Goal: Entertainment & Leisure: Consume media (video, audio)

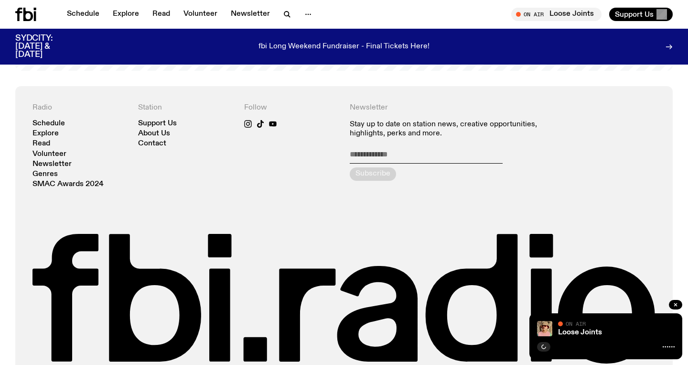
scroll to position [2063, 0]
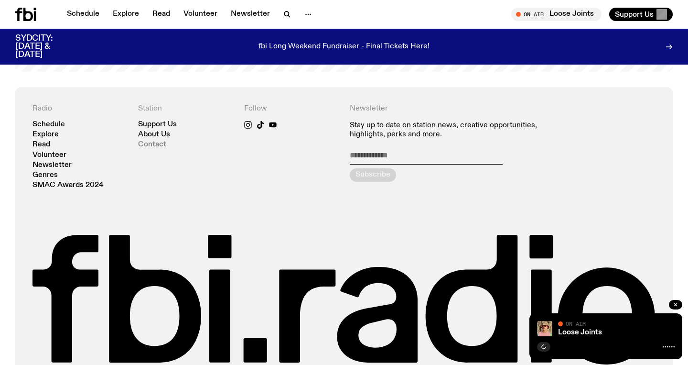
click at [154, 141] on link "Contact" at bounding box center [152, 144] width 28 height 7
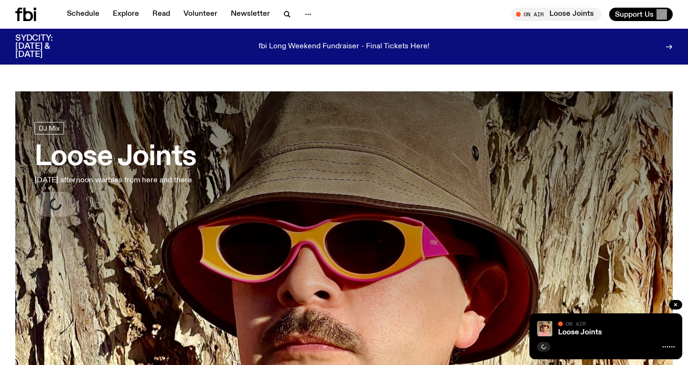
scroll to position [2056, 0]
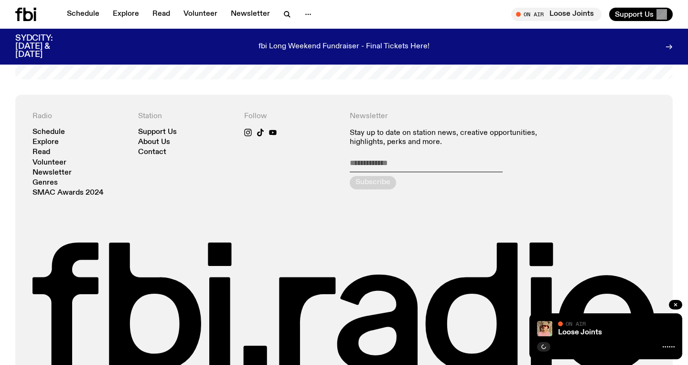
click at [26, 20] on icon at bounding box center [28, 14] width 10 height 13
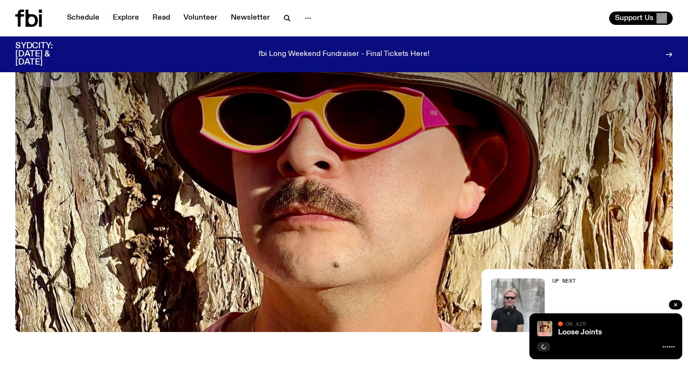
scroll to position [0, 0]
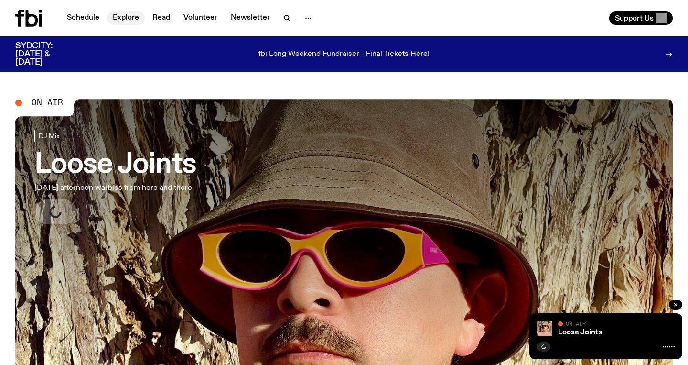
click at [120, 21] on link "Explore" at bounding box center [126, 17] width 38 height 13
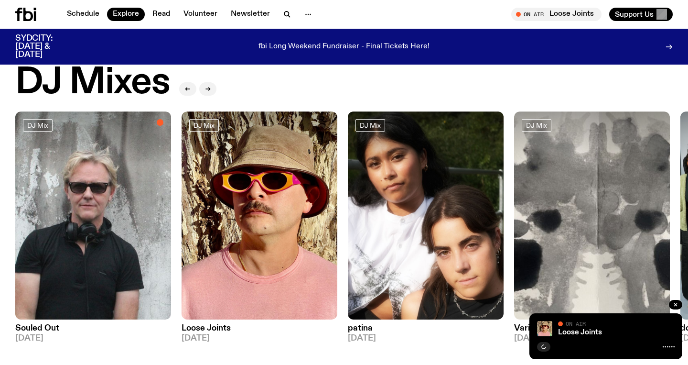
scroll to position [28, 0]
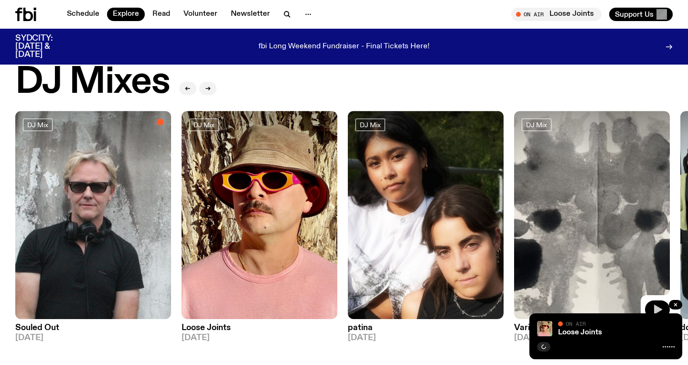
click at [658, 307] on icon "button" at bounding box center [658, 309] width 8 height 10
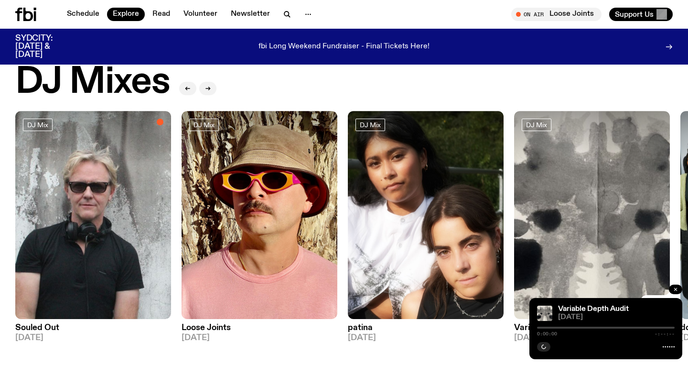
click at [675, 291] on icon "button" at bounding box center [676, 289] width 6 height 6
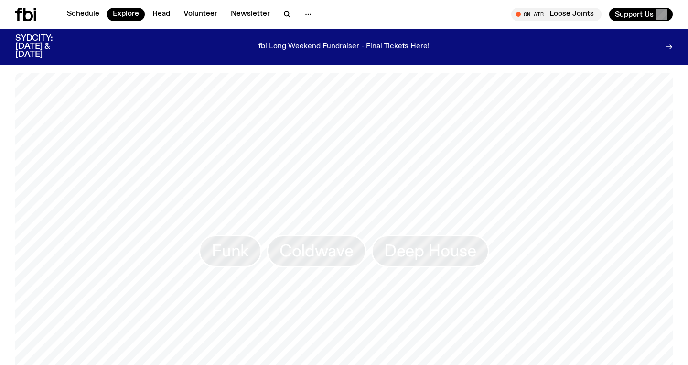
scroll to position [1372, 0]
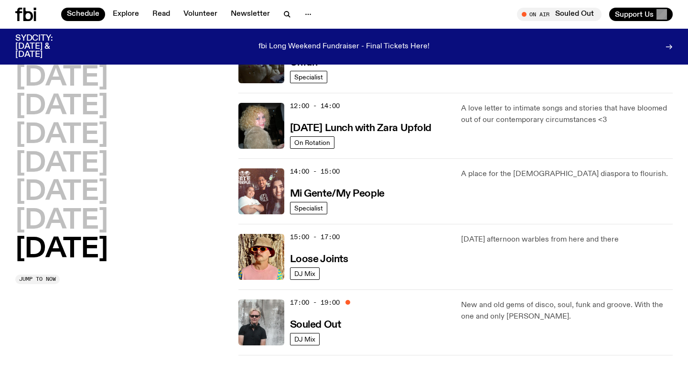
scroll to position [395, 0]
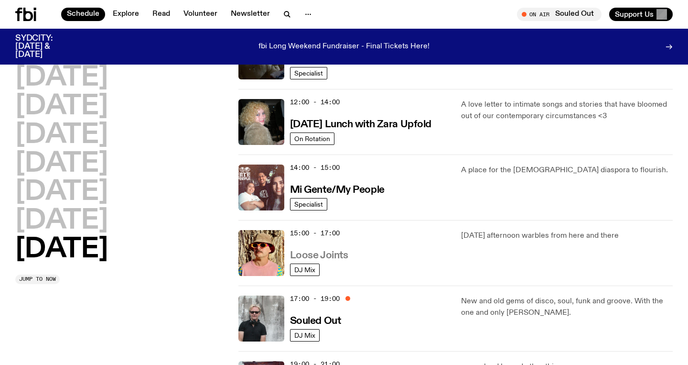
click at [306, 256] on h3 "Loose Joints" at bounding box center [319, 255] width 58 height 10
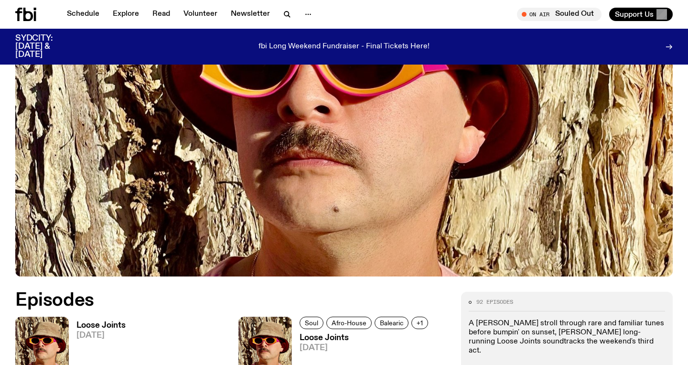
scroll to position [353, 0]
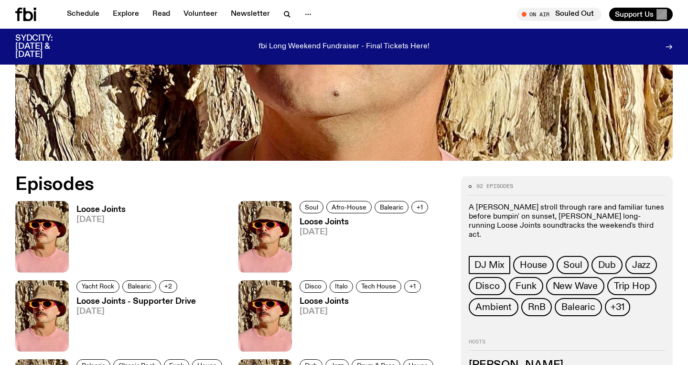
click at [306, 252] on link "Loose Joints [DATE]" at bounding box center [361, 245] width 139 height 54
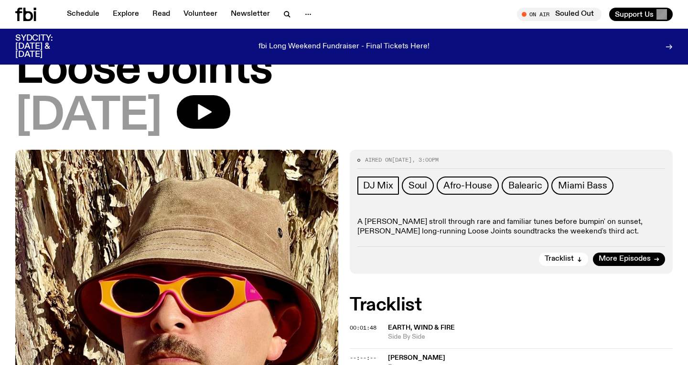
scroll to position [75, 0]
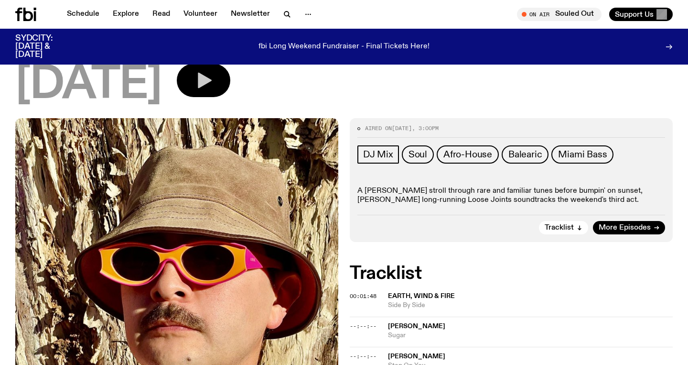
click at [213, 85] on icon "button" at bounding box center [203, 80] width 19 height 19
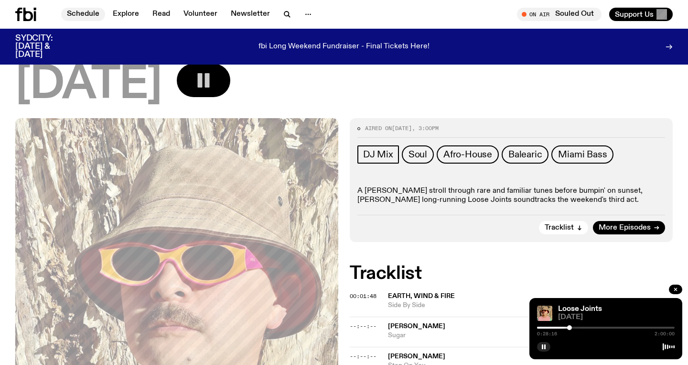
click at [82, 12] on link "Schedule" at bounding box center [83, 14] width 44 height 13
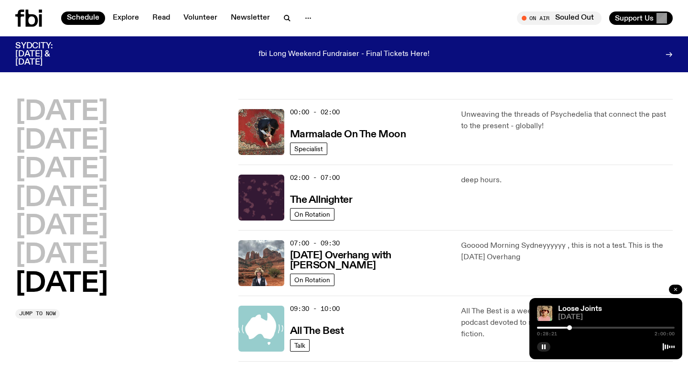
click at [673, 290] on icon "button" at bounding box center [676, 289] width 6 height 6
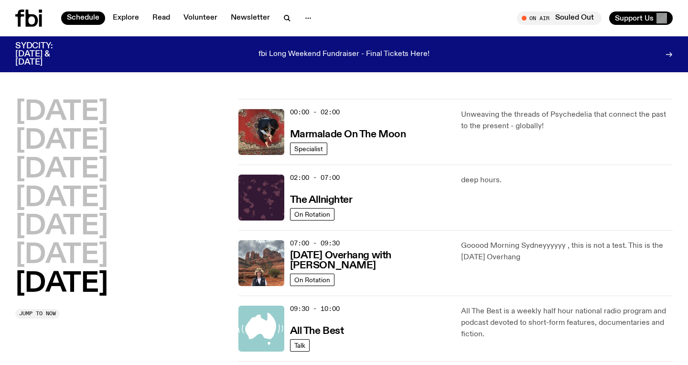
click at [66, 277] on h2 "[DATE]" at bounding box center [61, 283] width 93 height 27
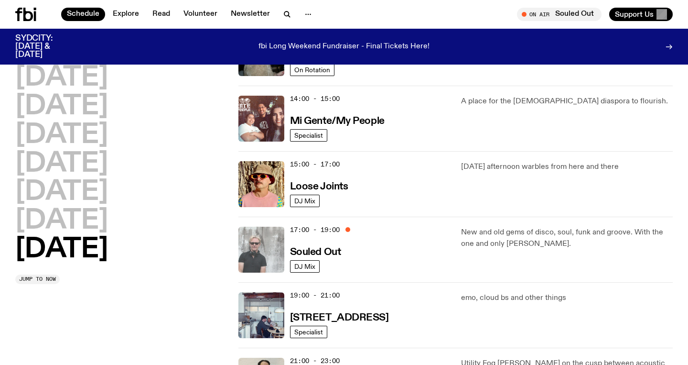
scroll to position [447, 0]
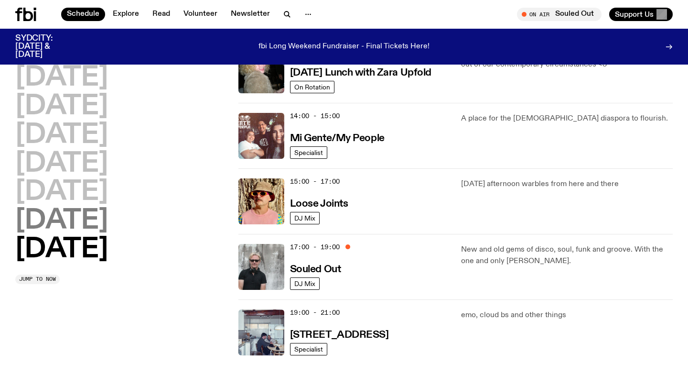
click at [108, 223] on h2 "[DATE]" at bounding box center [61, 220] width 93 height 27
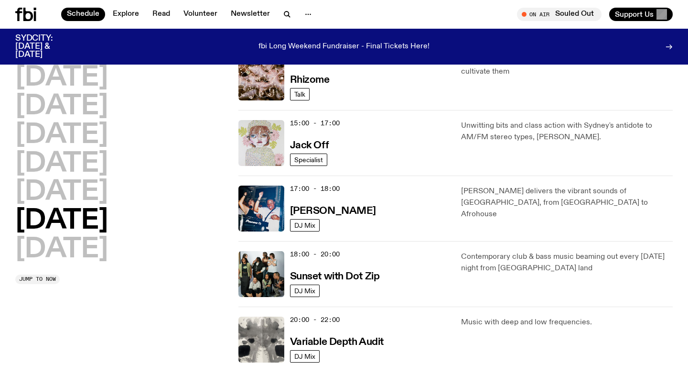
scroll to position [440, 0]
click at [301, 221] on span "DJ Mix" at bounding box center [304, 224] width 21 height 7
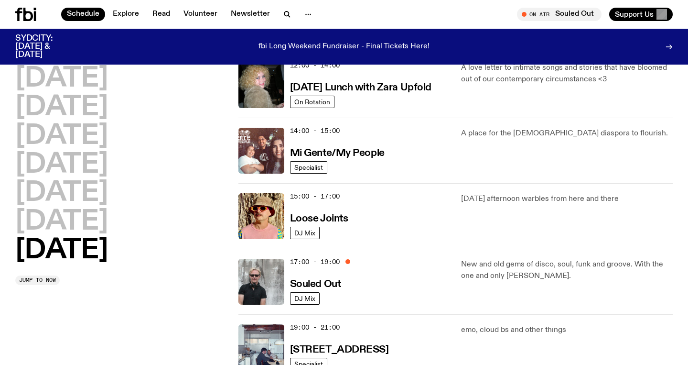
scroll to position [432, 0]
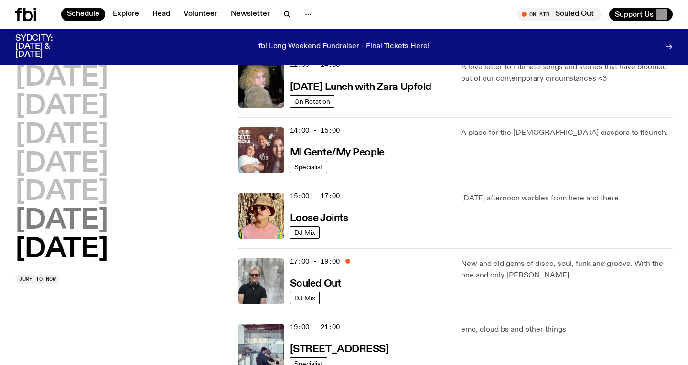
click at [108, 218] on h2 "[DATE]" at bounding box center [61, 220] width 93 height 27
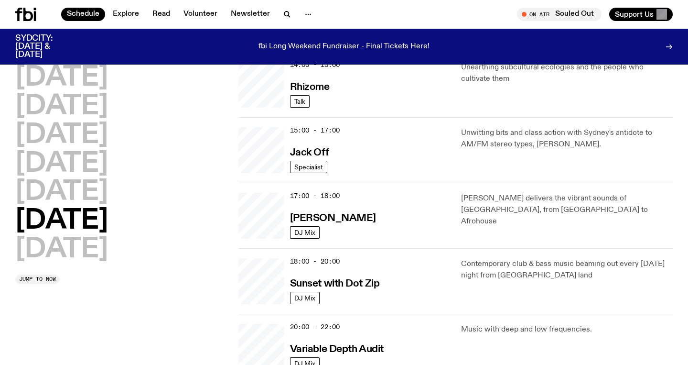
scroll to position [323, 0]
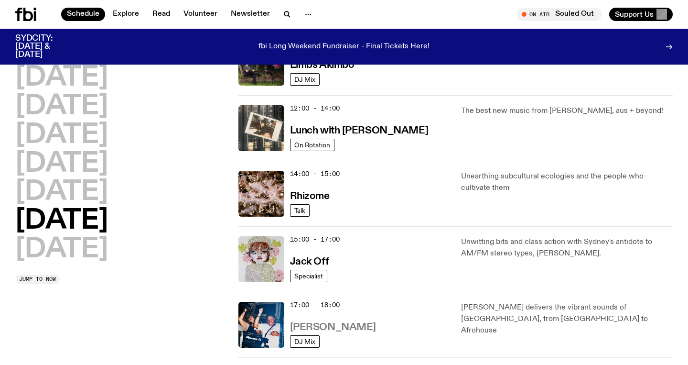
click at [306, 324] on h3 "[PERSON_NAME]" at bounding box center [333, 327] width 86 height 10
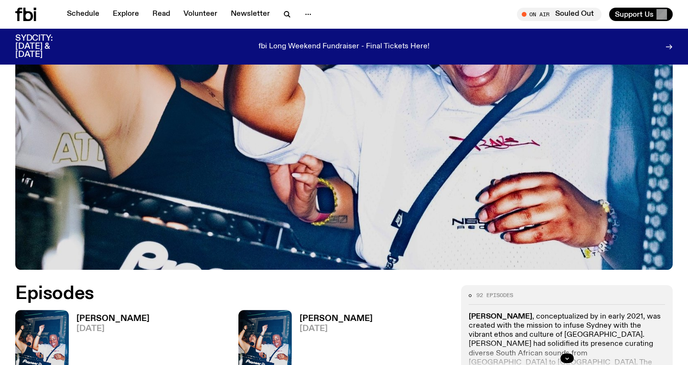
scroll to position [295, 0]
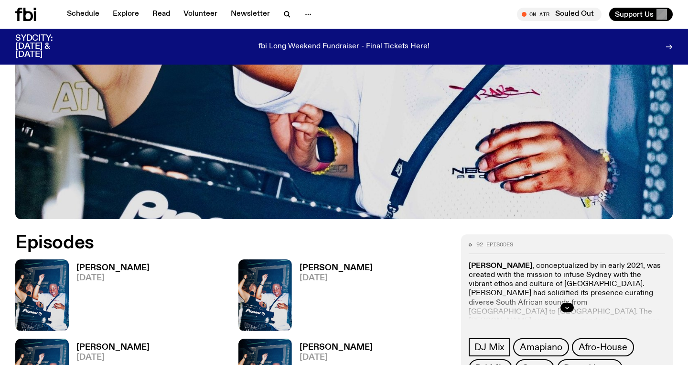
click at [83, 270] on h3 "[PERSON_NAME]" at bounding box center [112, 268] width 73 height 8
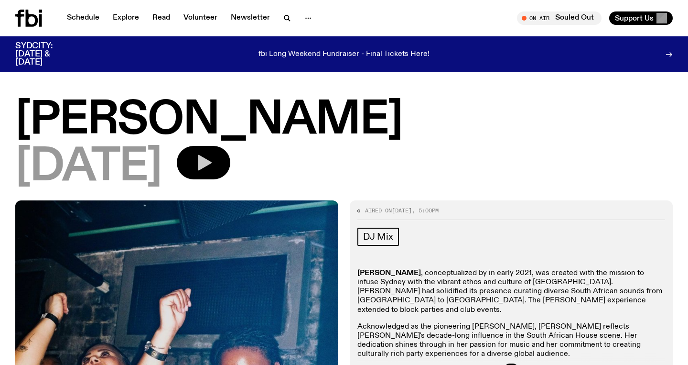
click at [213, 166] on icon "button" at bounding box center [203, 162] width 19 height 19
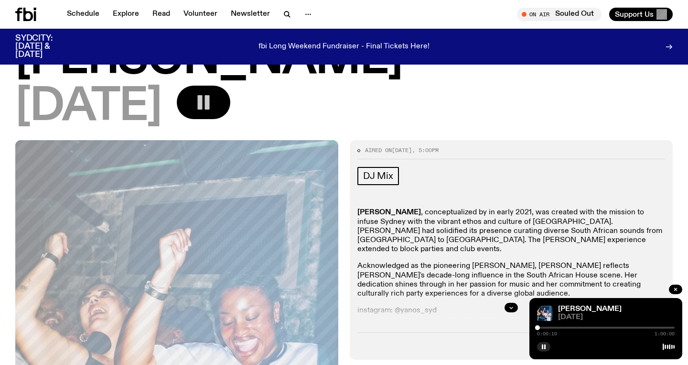
scroll to position [55, 0]
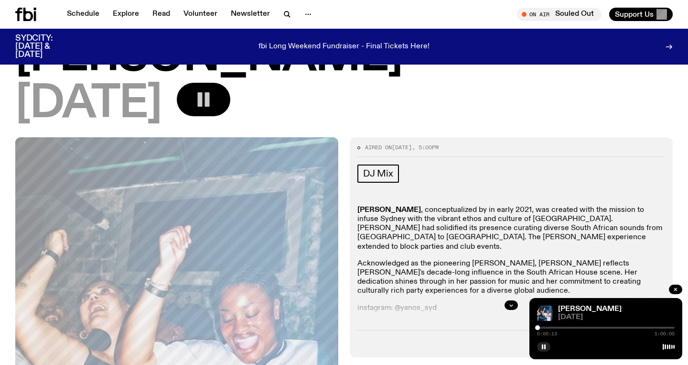
click at [540, 326] on div at bounding box center [606, 327] width 138 height 2
click at [628, 315] on span "[DATE]" at bounding box center [616, 316] width 117 height 7
click at [629, 339] on div "[PERSON_NAME] [DATE] 0:10:24 1:00:00" at bounding box center [605, 328] width 153 height 61
click at [629, 339] on div "[PERSON_NAME] [DATE] 0:10:25 1:00:00" at bounding box center [605, 328] width 153 height 61
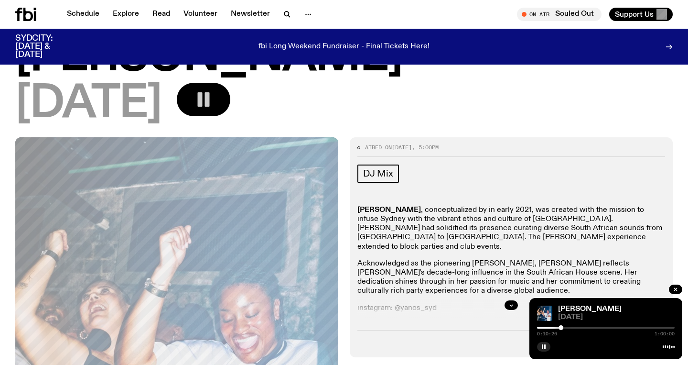
click at [623, 307] on div "[PERSON_NAME]" at bounding box center [615, 308] width 119 height 7
click at [675, 290] on icon "button" at bounding box center [675, 289] width 3 height 3
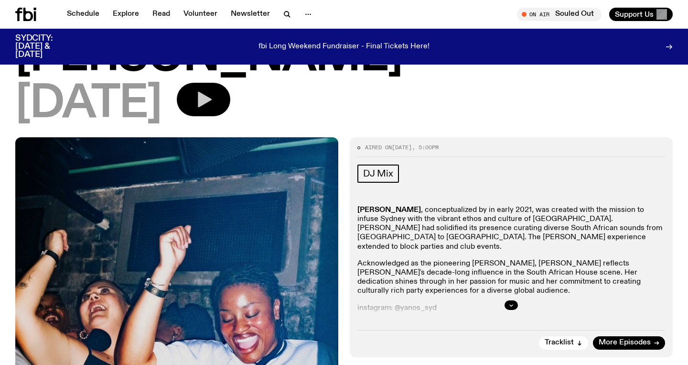
click at [212, 106] on icon "button" at bounding box center [205, 100] width 14 height 16
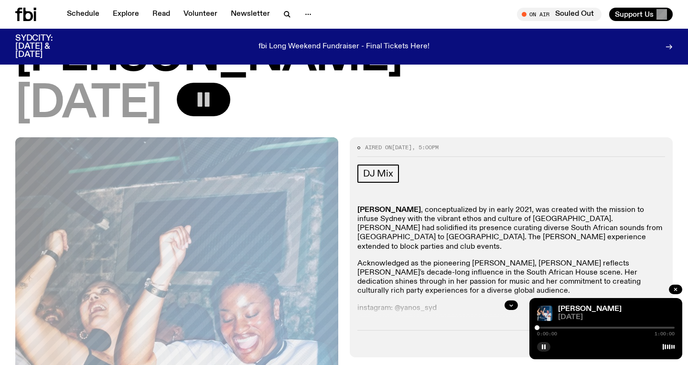
click at [551, 327] on div at bounding box center [606, 327] width 138 height 2
click at [556, 326] on div at bounding box center [606, 327] width 138 height 2
click at [558, 326] on div at bounding box center [556, 327] width 5 height 5
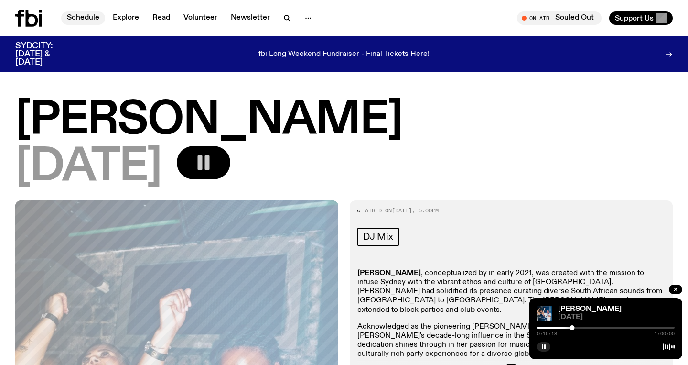
click at [74, 21] on link "Schedule" at bounding box center [83, 17] width 44 height 13
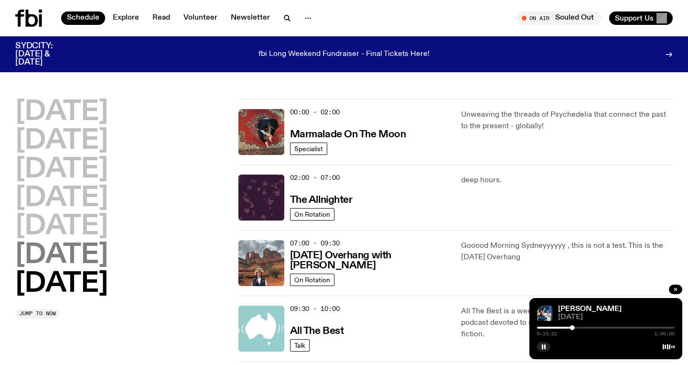
click at [63, 248] on h2 "[DATE]" at bounding box center [61, 255] width 93 height 27
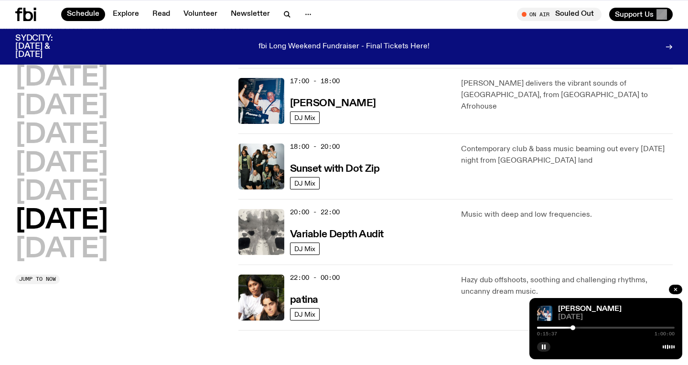
scroll to position [547, 0]
click at [317, 236] on h3 "Variable Depth Audit" at bounding box center [337, 235] width 94 height 10
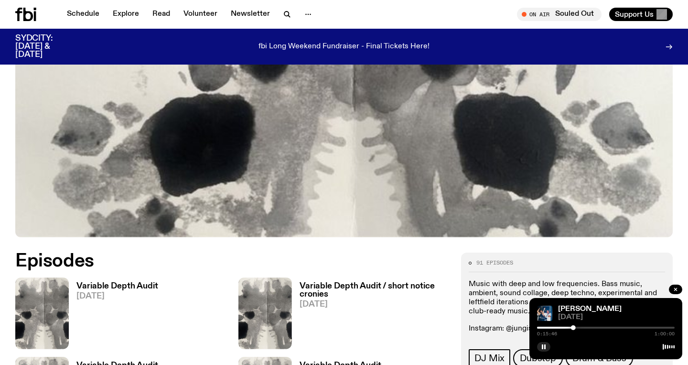
scroll to position [329, 0]
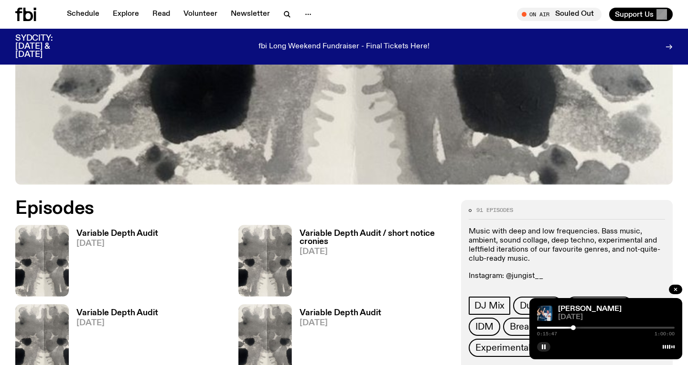
click at [114, 232] on h3 "Variable Depth Audit" at bounding box center [117, 233] width 82 height 8
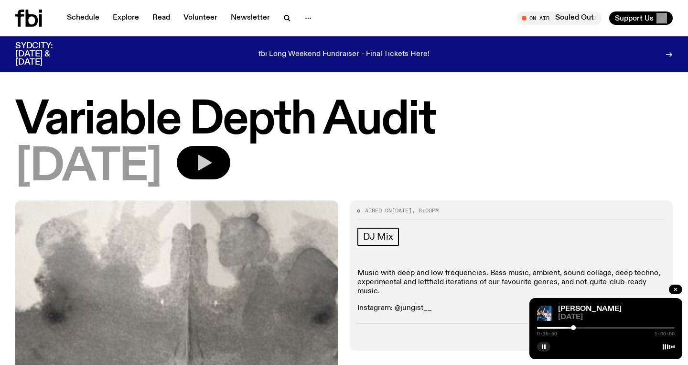
click at [230, 160] on button "button" at bounding box center [204, 162] width 54 height 33
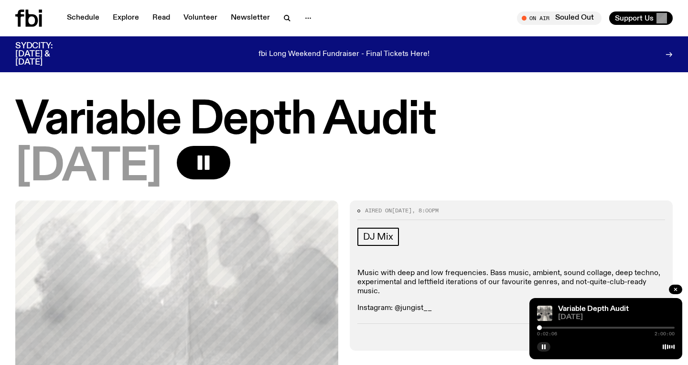
click at [544, 327] on div at bounding box center [606, 327] width 138 height 2
click at [213, 165] on icon "button" at bounding box center [203, 162] width 19 height 19
